Goal: Communication & Community: Share content

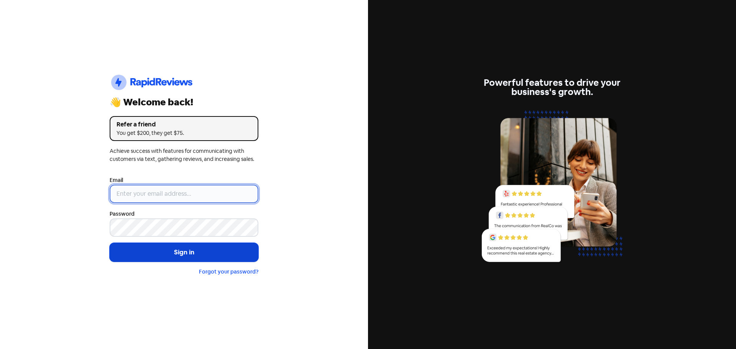
type input "[EMAIL_ADDRESS][DOMAIN_NAME]"
click at [174, 249] on button "Sign in" at bounding box center [184, 252] width 149 height 19
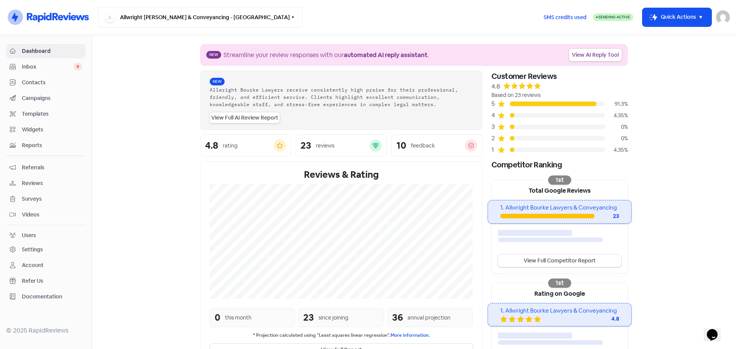
click at [221, 19] on button "Allwright [PERSON_NAME] & Conveyancing - [GEOGRAPHIC_DATA]" at bounding box center [200, 17] width 204 height 21
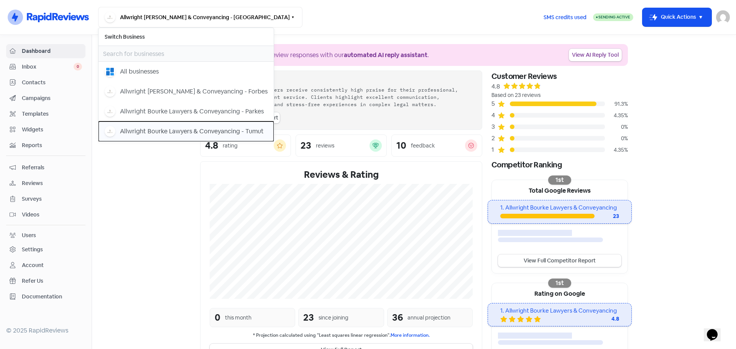
click at [208, 130] on div "Allwright Bourke Lawyers & Conveyancing - Tumut" at bounding box center [192, 131] width 144 height 9
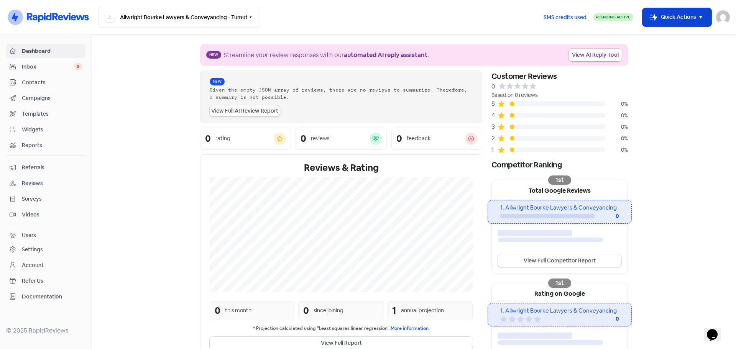
click at [666, 20] on button "Icon For Thunder-move Quick Actions" at bounding box center [676, 17] width 69 height 18
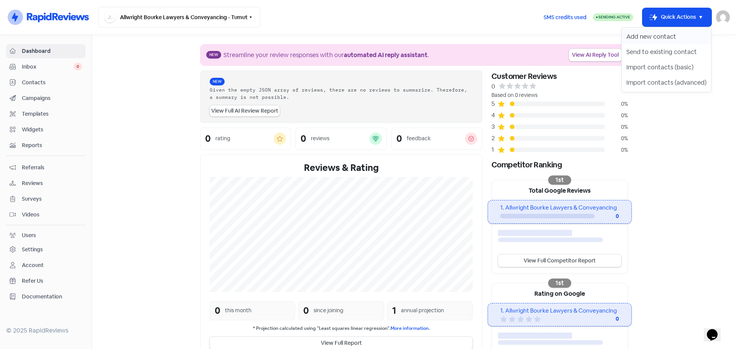
click at [656, 35] on button "Add new contact" at bounding box center [666, 36] width 89 height 15
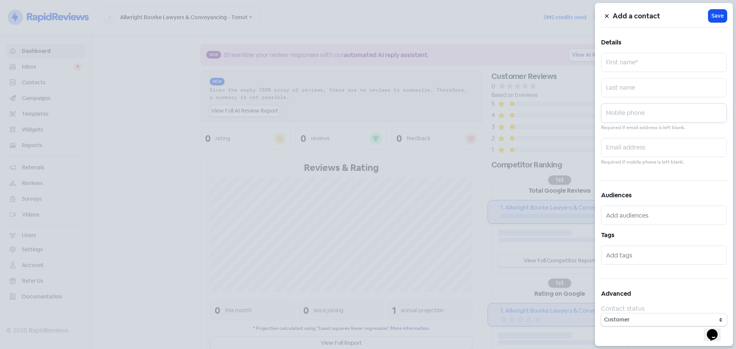
click at [635, 114] on input "text" at bounding box center [664, 112] width 126 height 19
paste input "0458 239 101"
type input "0458 239 101"
click at [611, 82] on input "text" at bounding box center [664, 87] width 126 height 19
paste input "[PERSON_NAME]"
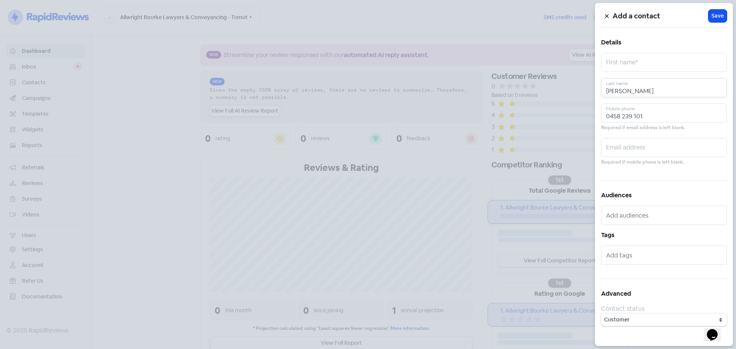
type input "[PERSON_NAME]"
click at [644, 64] on input "text" at bounding box center [664, 62] width 126 height 19
paste input "[PERSON_NAME]"
type input "[PERSON_NAME]"
click at [721, 17] on span "Save" at bounding box center [717, 16] width 12 height 8
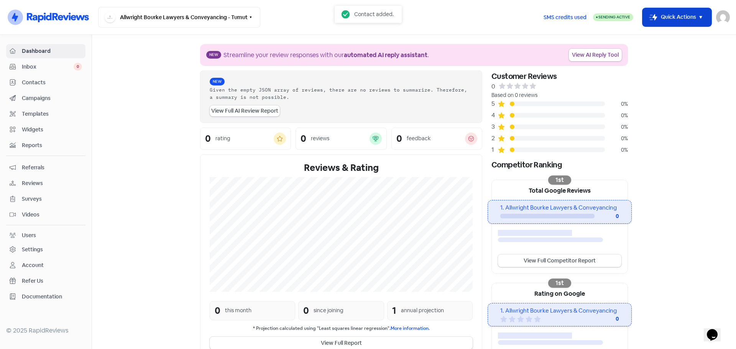
click at [674, 13] on button "Icon For Thunder-move Quick Actions" at bounding box center [676, 17] width 69 height 18
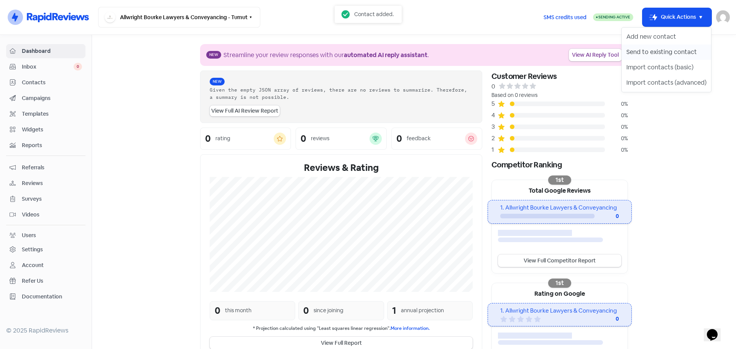
click at [648, 49] on button "Send to existing contact" at bounding box center [666, 51] width 89 height 15
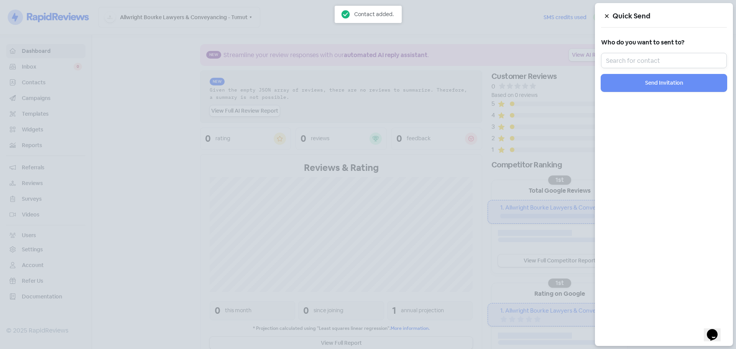
click at [634, 62] on input "text" at bounding box center [664, 60] width 126 height 15
paste input "[PERSON_NAME]"
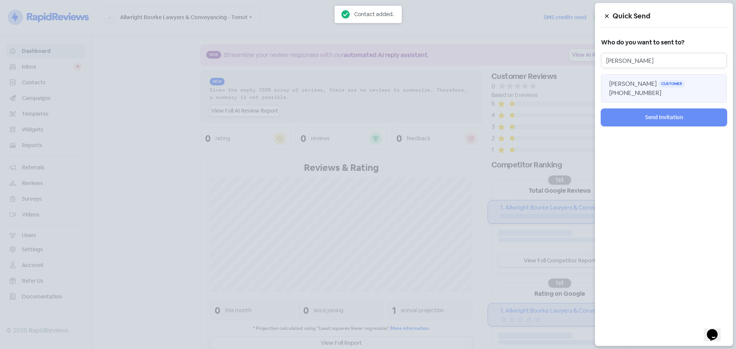
type input "[PERSON_NAME]"
click at [640, 80] on span "[PERSON_NAME]" at bounding box center [633, 84] width 48 height 8
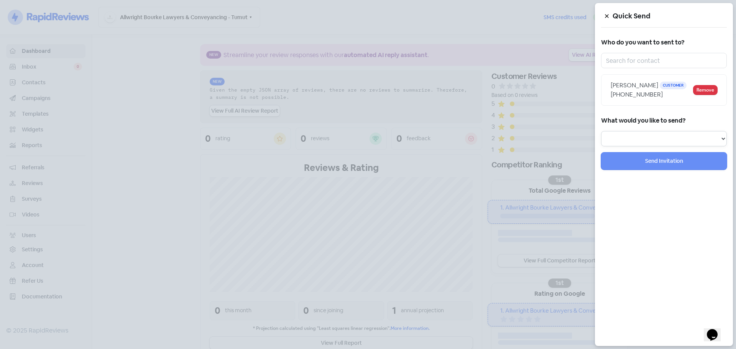
click at [636, 133] on select "Review Invitation Referral Invitation Survey Invitation Video Invitation" at bounding box center [664, 138] width 126 height 15
select select "review"
click at [601, 131] on select "Review Invitation Referral Invitation Survey Invitation Video Invitation" at bounding box center [664, 138] width 126 height 15
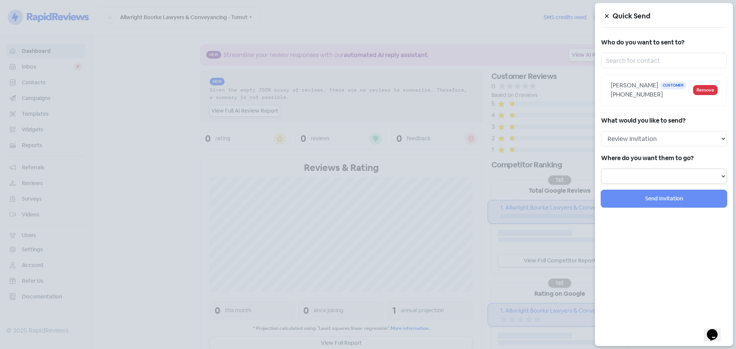
click at [628, 177] on select at bounding box center [664, 176] width 126 height 15
select select "1002"
click at [601, 169] on select "Review form: Client review campaign - review form Review form: Professionals re…" at bounding box center [664, 176] width 126 height 15
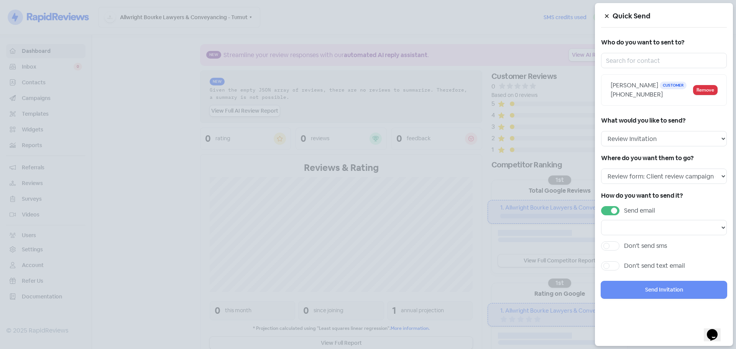
click at [614, 215] on div "Send email" at bounding box center [664, 220] width 126 height 29
click at [624, 208] on label "Send email" at bounding box center [639, 210] width 31 height 9
click at [624, 208] on input "Send email" at bounding box center [626, 208] width 5 height 5
checkbox input "false"
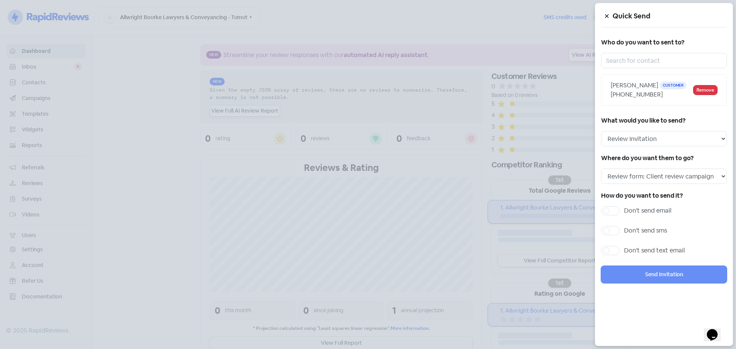
click at [638, 224] on div "How do you want to send it? Don't send email Don't send sms Don't send text ema…" at bounding box center [664, 225] width 126 height 70
click at [638, 230] on label "Don't send sms" at bounding box center [645, 230] width 43 height 9
click at [629, 230] on input "Don't send sms" at bounding box center [626, 228] width 5 height 5
checkbox input "true"
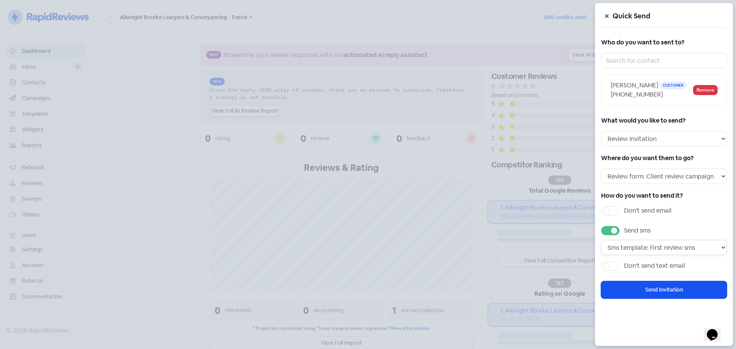
drag, startPoint x: 652, startPoint y: 247, endPoint x: 654, endPoint y: 253, distance: 6.3
click at [652, 247] on select "Sms template: First review sms" at bounding box center [664, 247] width 126 height 15
click at [601, 240] on select "Sms template: First review sms" at bounding box center [664, 247] width 126 height 15
click at [646, 287] on button "Send Invitation" at bounding box center [664, 289] width 126 height 17
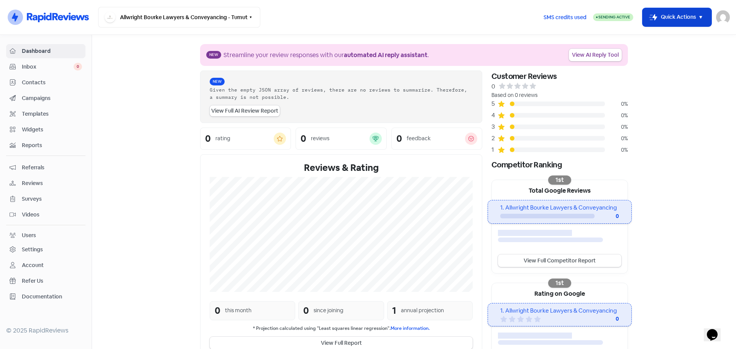
click at [695, 22] on button "Icon For Thunder-move Quick Actions" at bounding box center [676, 17] width 69 height 18
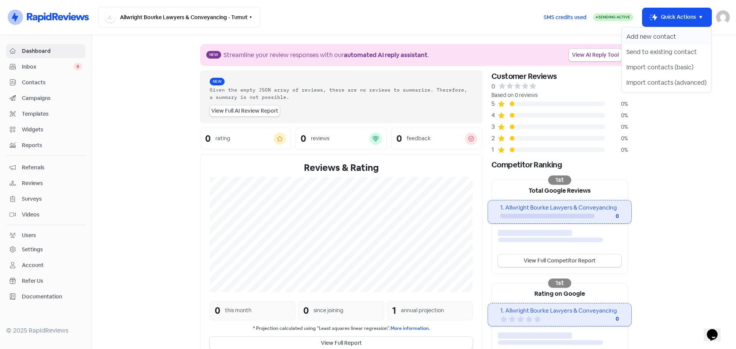
click at [659, 30] on button "Add new contact" at bounding box center [666, 36] width 89 height 15
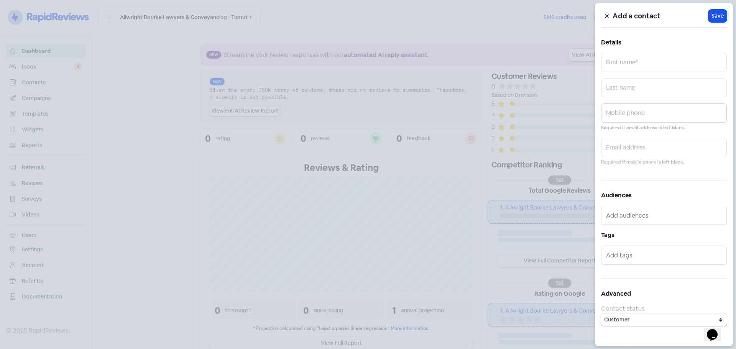
click at [628, 113] on input "text" at bounding box center [664, 112] width 126 height 19
paste input "0439 427 333"
type input "0439 427 333"
click at [683, 91] on input "text" at bounding box center [664, 87] width 126 height 19
paste input "Buckingham"
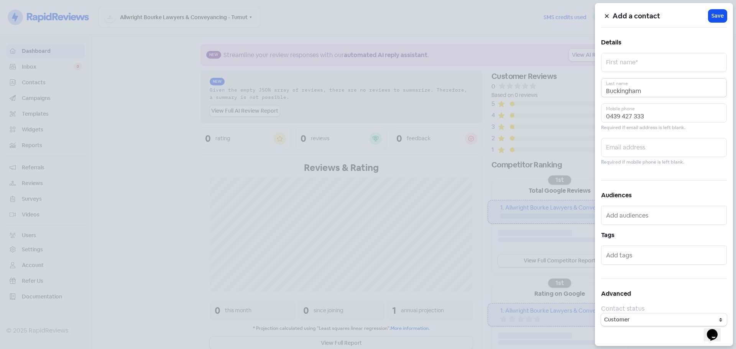
type input "Buckingham"
click at [640, 63] on input "text" at bounding box center [664, 62] width 126 height 19
paste input "[PERSON_NAME]"
type input "[PERSON_NAME]"
click at [716, 17] on span "Save" at bounding box center [717, 16] width 12 height 8
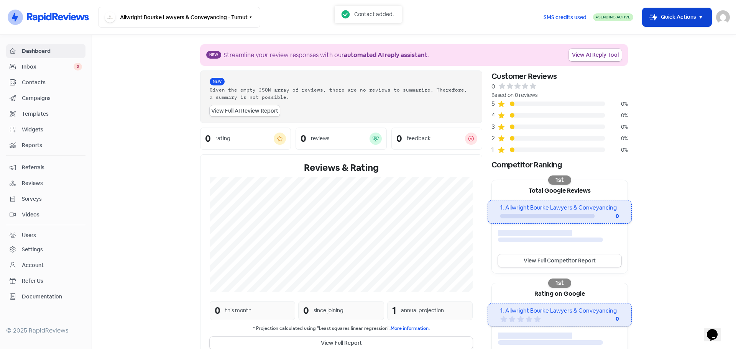
click at [670, 18] on button "Icon For Thunder-move Quick Actions" at bounding box center [676, 17] width 69 height 18
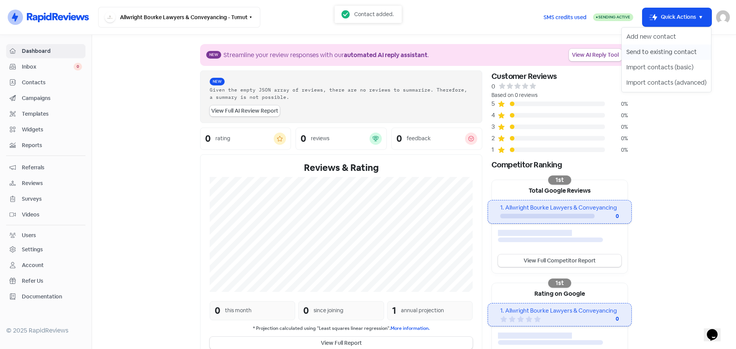
click at [665, 45] on button "Send to existing contact" at bounding box center [666, 51] width 89 height 15
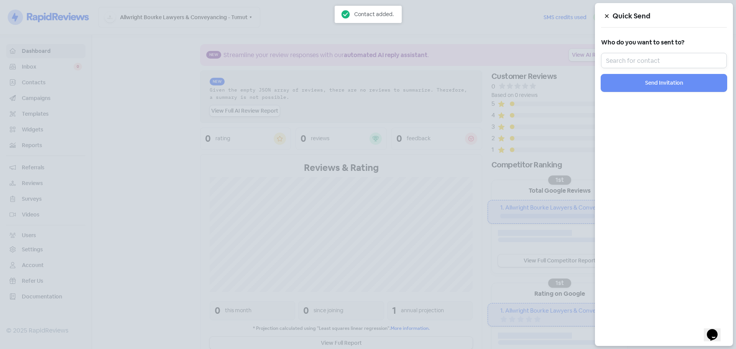
click at [681, 59] on input "text" at bounding box center [664, 60] width 126 height 15
paste input "[PERSON_NAME]"
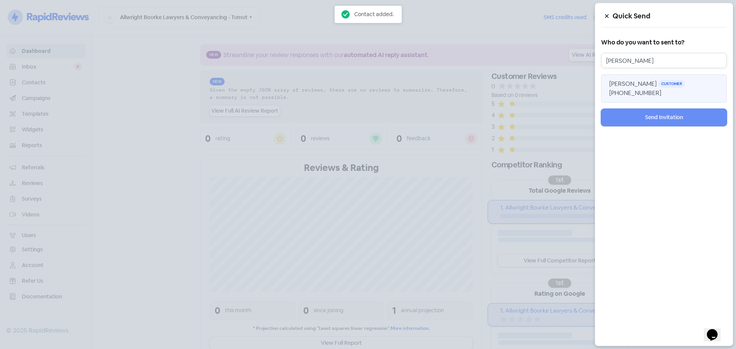
type input "[PERSON_NAME]"
click at [648, 94] on span "[PHONE_NUMBER]" at bounding box center [635, 93] width 52 height 8
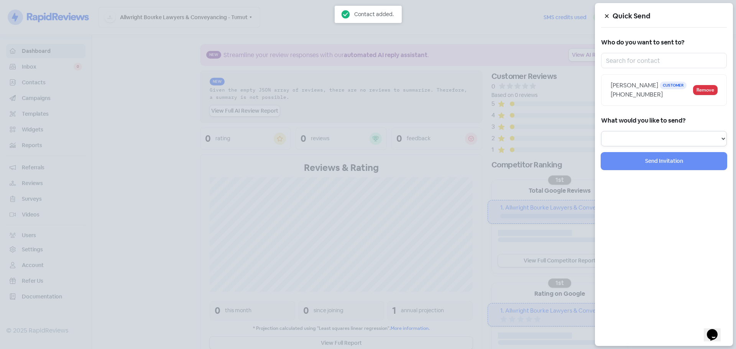
click at [641, 146] on select "Review Invitation Referral Invitation Survey Invitation Video Invitation" at bounding box center [664, 138] width 126 height 15
select select "referral"
click at [601, 140] on select "Review Invitation Referral Invitation Survey Invitation Video Invitation" at bounding box center [664, 138] width 126 height 15
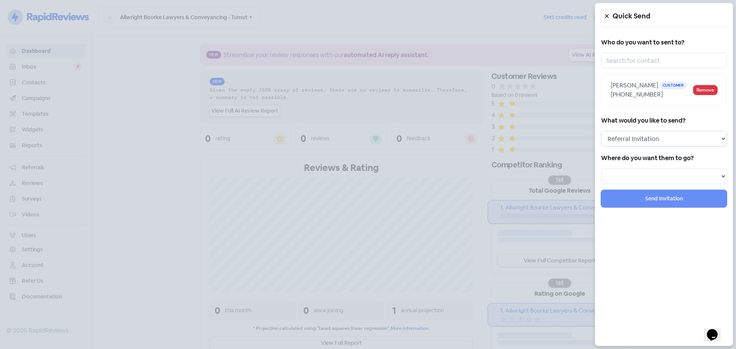
select select
click at [629, 146] on select "Review Invitation Referral Invitation Survey Invitation Video Invitation" at bounding box center [664, 138] width 126 height 15
select select "review"
click at [601, 140] on select "Review Invitation Referral Invitation Survey Invitation Video Invitation" at bounding box center [664, 138] width 126 height 15
click at [622, 184] on select at bounding box center [664, 176] width 126 height 15
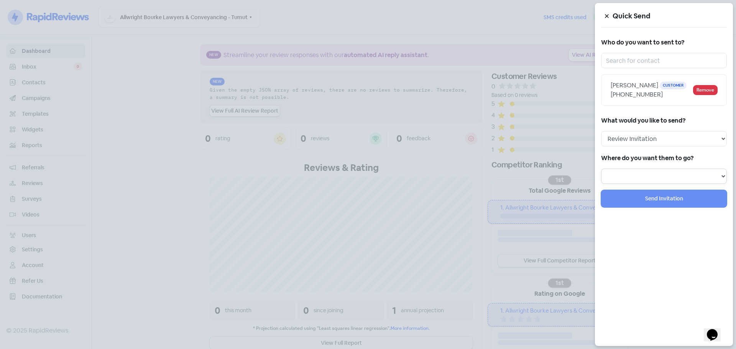
select select "1002"
click at [601, 178] on select "Review form: Client review campaign - review form Review form: Professionals re…" at bounding box center [664, 176] width 126 height 15
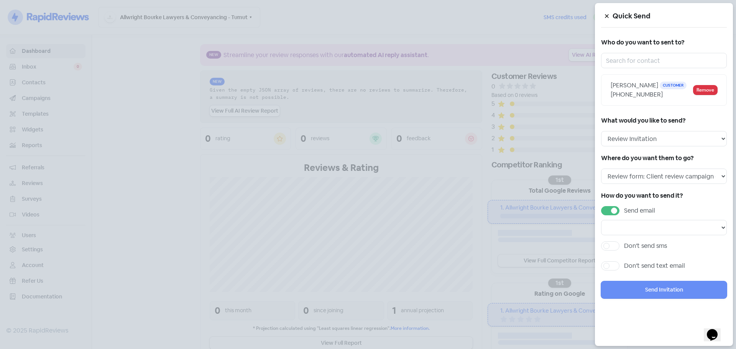
drag, startPoint x: 613, startPoint y: 217, endPoint x: 625, endPoint y: 227, distance: 15.8
click at [624, 215] on label "Send email" at bounding box center [639, 210] width 31 height 9
click at [624, 211] on input "Send email" at bounding box center [626, 208] width 5 height 5
checkbox input "false"
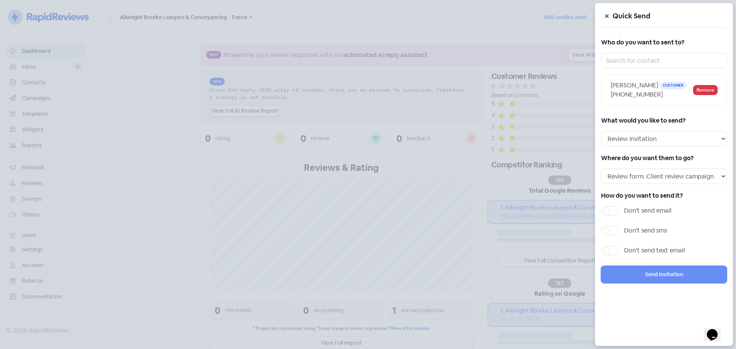
click at [642, 235] on div "How do you want to send it? Don't send email Don't send sms Don't send text ema…" at bounding box center [664, 225] width 126 height 70
click at [643, 235] on label "Don't send sms" at bounding box center [645, 230] width 43 height 9
click at [629, 231] on input "Don't send sms" at bounding box center [626, 228] width 5 height 5
checkbox input "true"
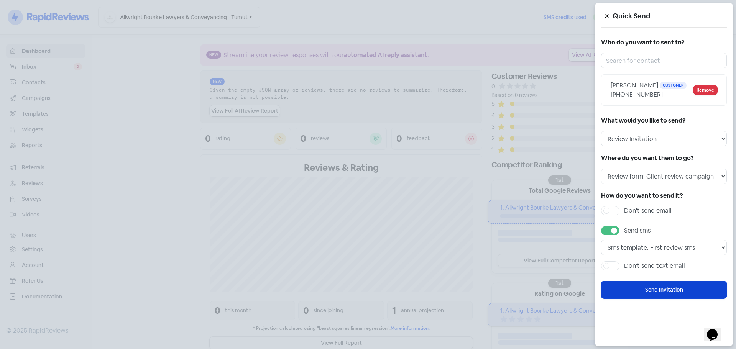
click at [648, 292] on button "Send Invitation" at bounding box center [664, 289] width 126 height 17
